Goal: Task Accomplishment & Management: Manage account settings

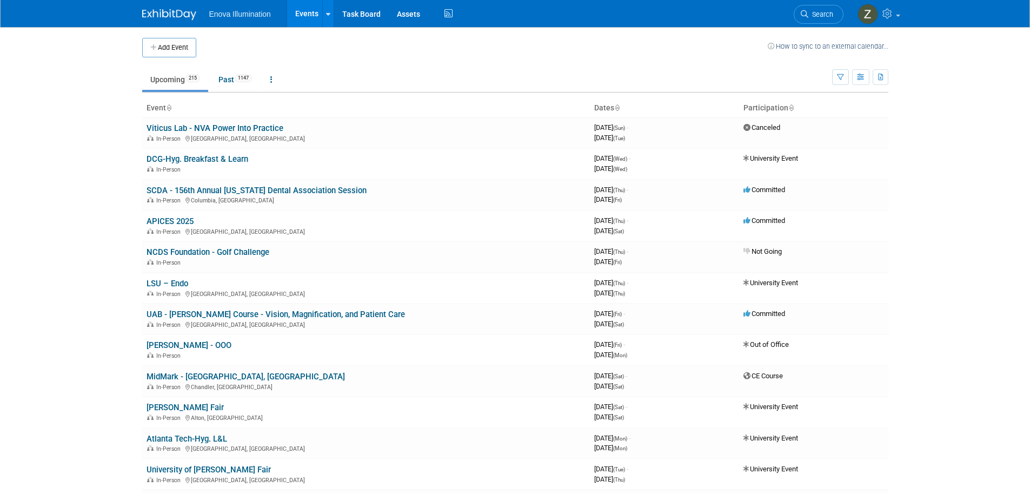
click at [790, 107] on icon at bounding box center [791, 108] width 5 height 7
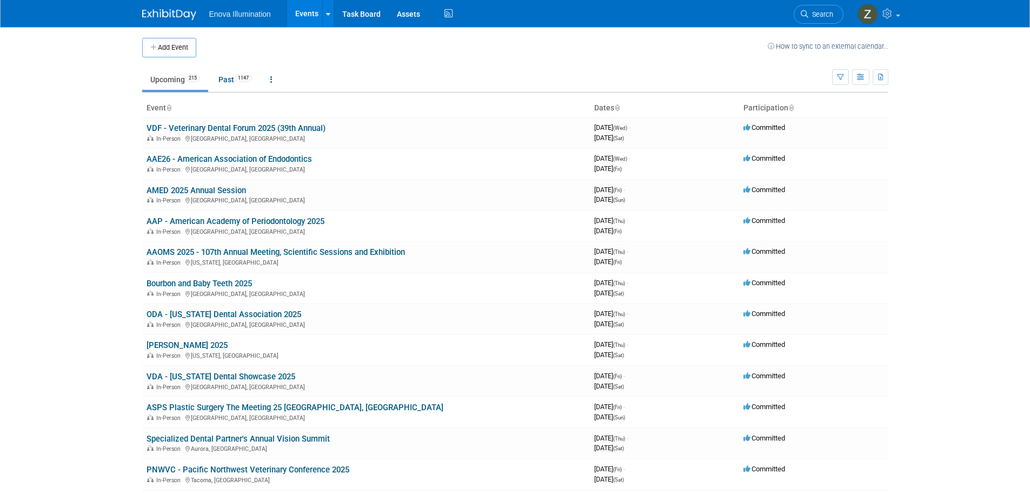
click at [618, 106] on icon at bounding box center [617, 108] width 5 height 7
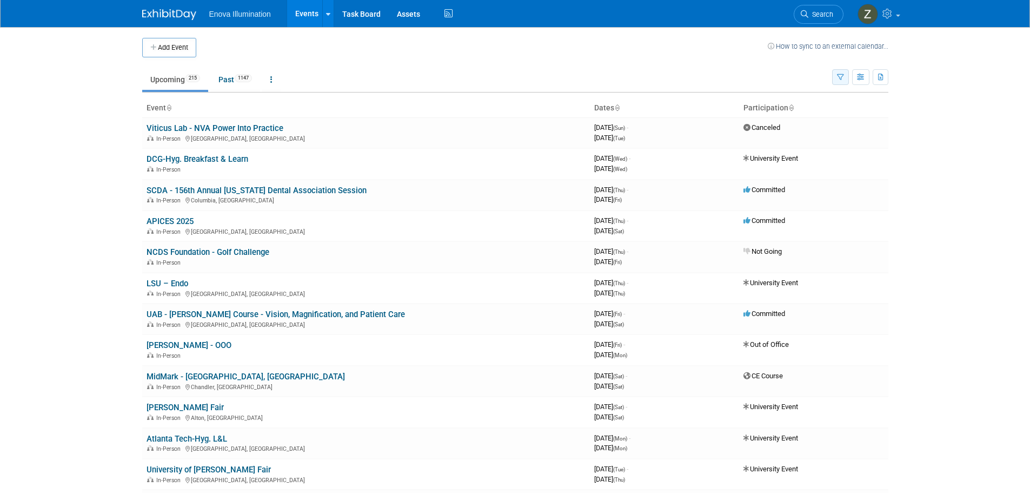
click at [840, 75] on icon "button" at bounding box center [840, 77] width 7 height 7
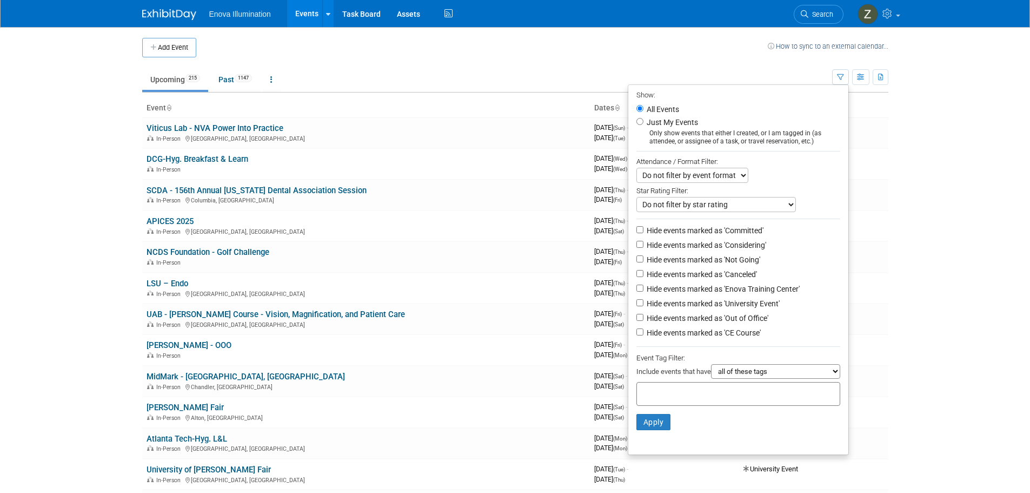
click at [693, 58] on td "Upcoming 215 Past 1147 All Events 1362 Past and Upcoming Grouped Annually Event…" at bounding box center [487, 74] width 690 height 35
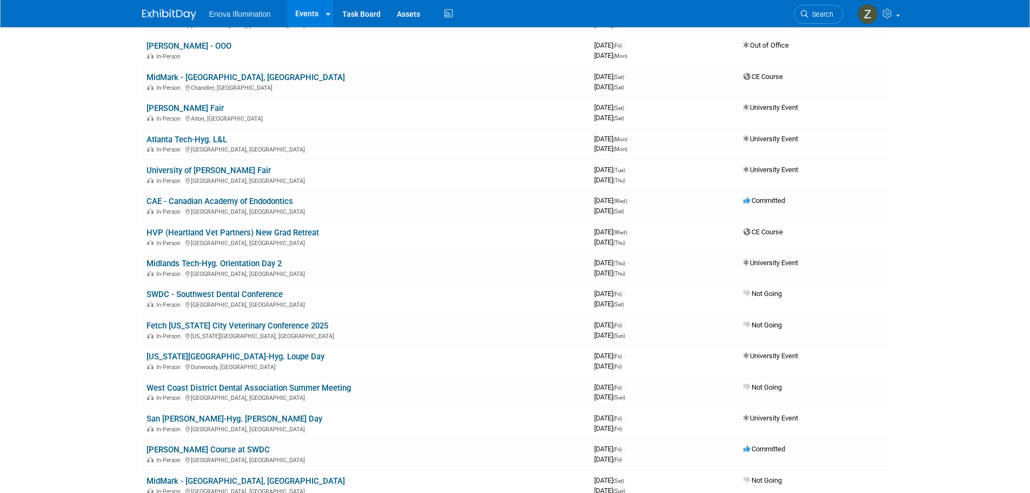
scroll to position [325, 0]
